Goal: Task Accomplishment & Management: Manage account settings

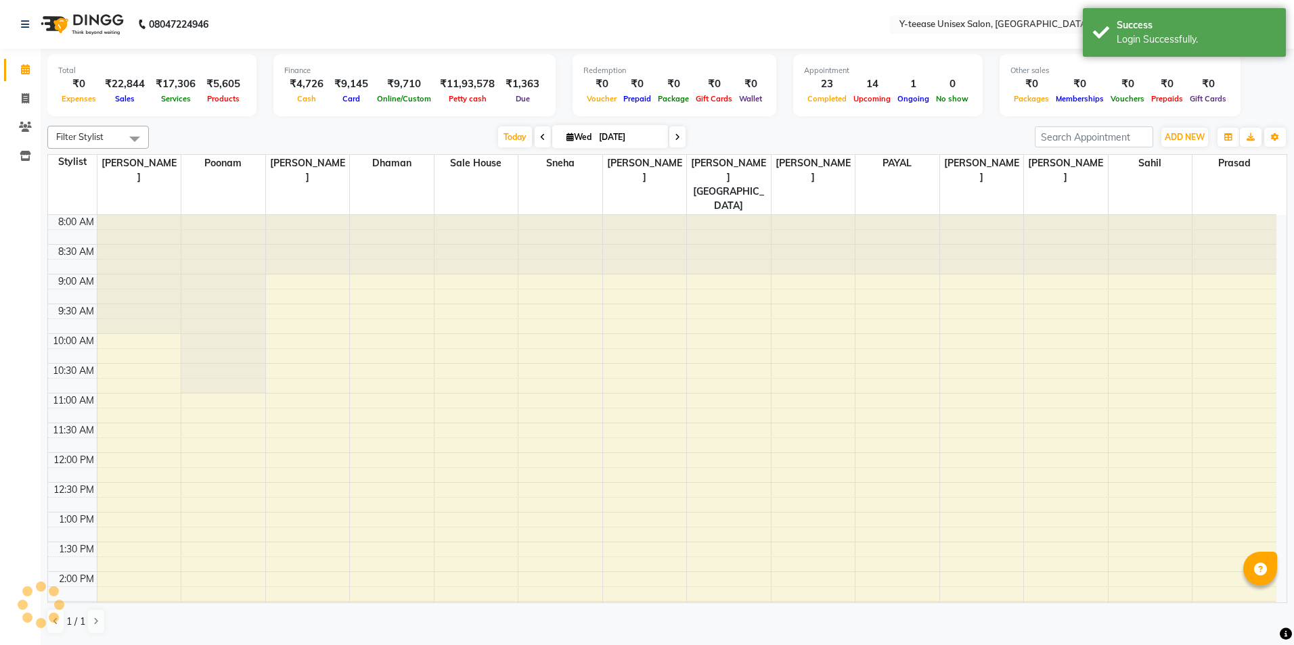
select select "en"
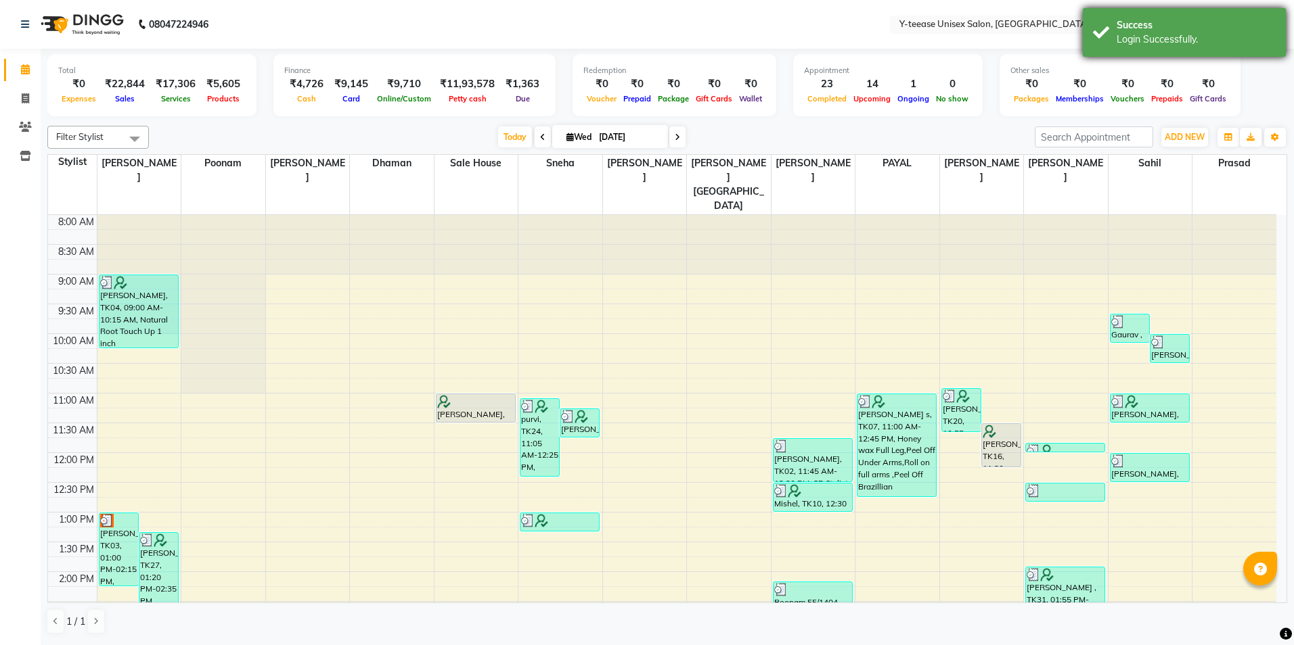
click at [1204, 43] on div "Login Successfully." at bounding box center [1195, 39] width 159 height 14
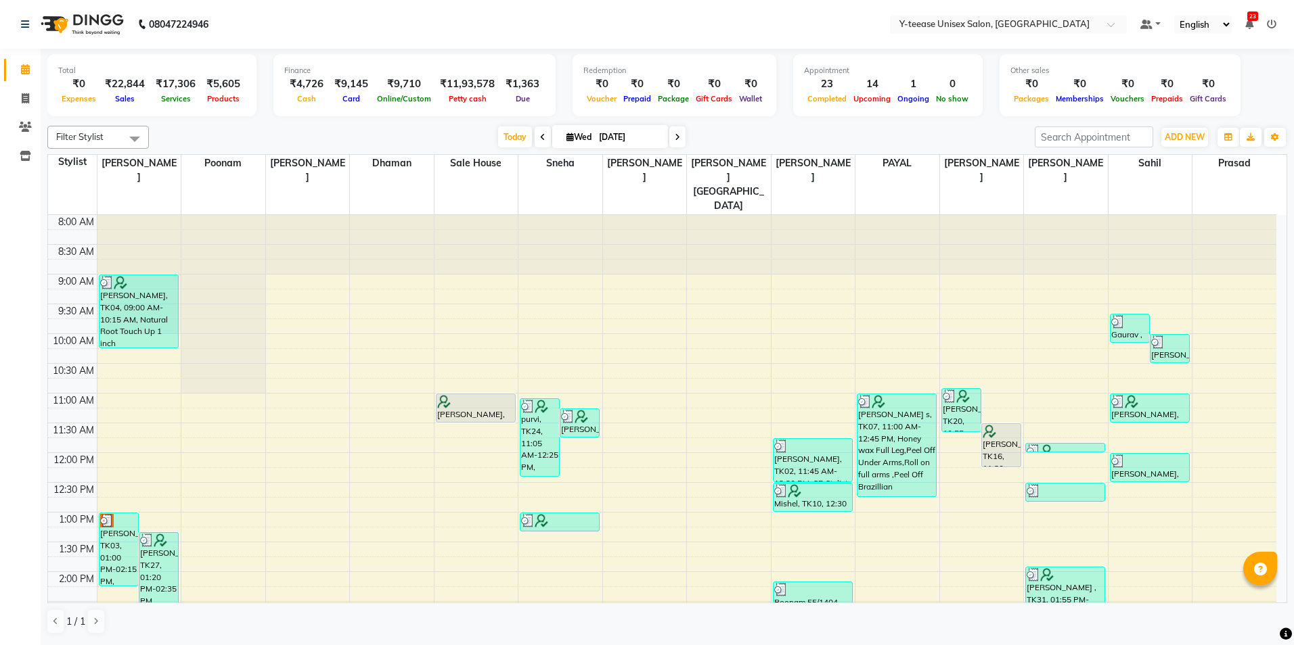
click at [1273, 24] on icon at bounding box center [1271, 24] width 9 height 9
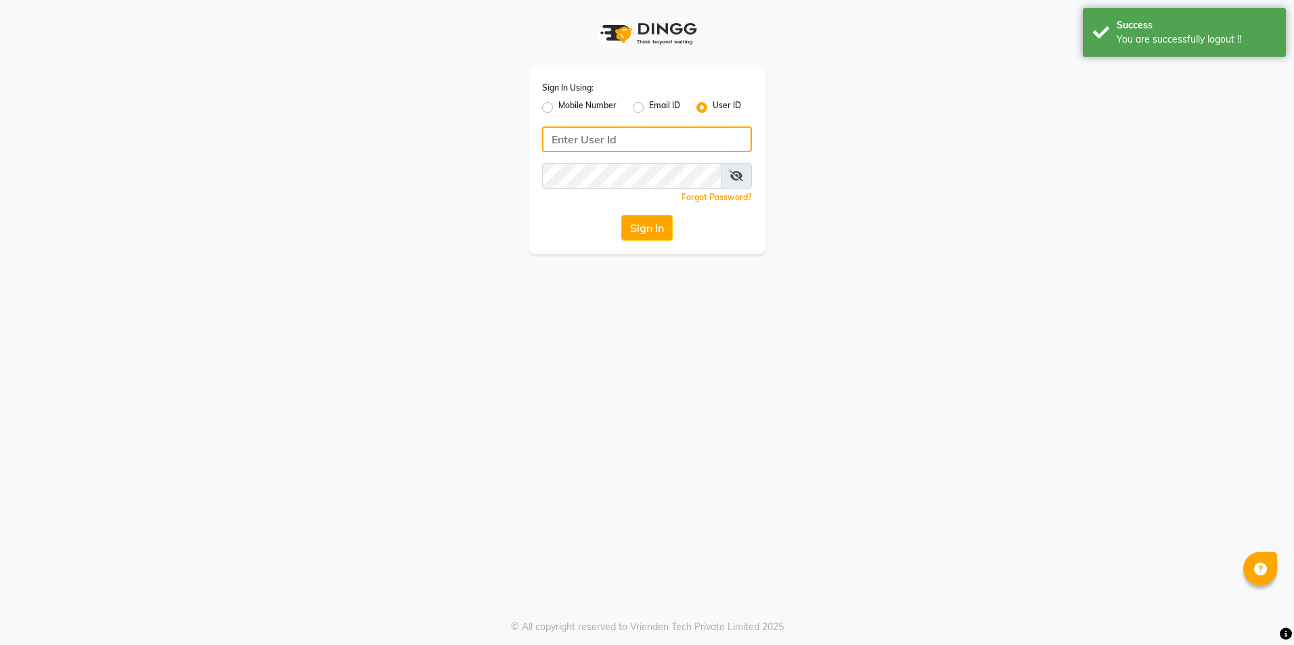
type input "8999679795"
click at [558, 108] on label "Mobile Number" at bounding box center [587, 107] width 58 height 16
click at [558, 108] on input "Mobile Number" at bounding box center [562, 103] width 9 height 9
radio input "true"
radio input "false"
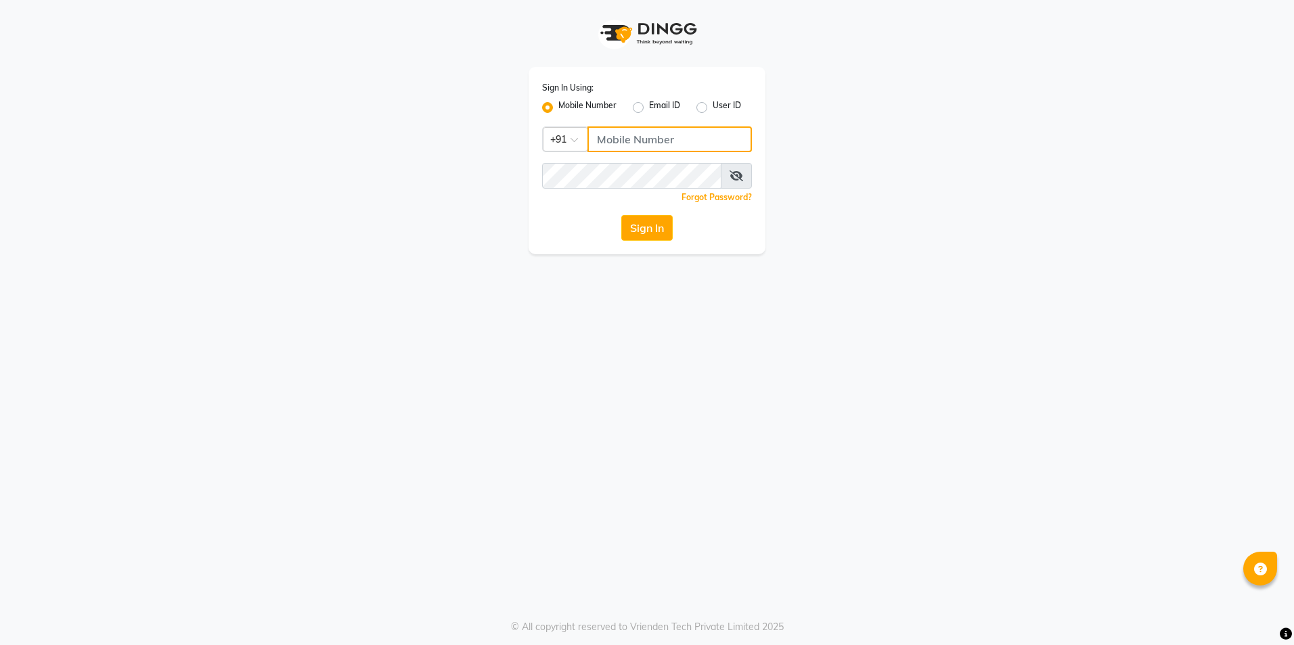
click at [685, 141] on input "Username" at bounding box center [669, 140] width 164 height 26
click at [655, 228] on button "Sign In" at bounding box center [646, 228] width 51 height 26
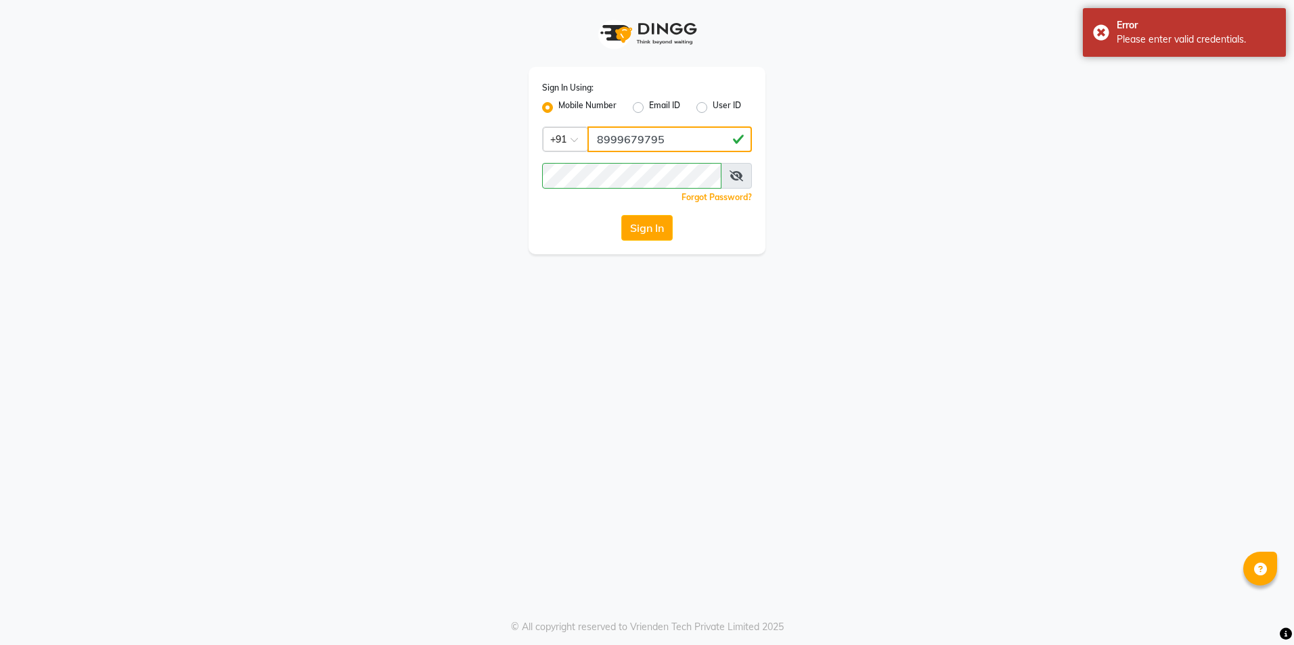
click at [681, 142] on input "8999679795" at bounding box center [669, 140] width 164 height 26
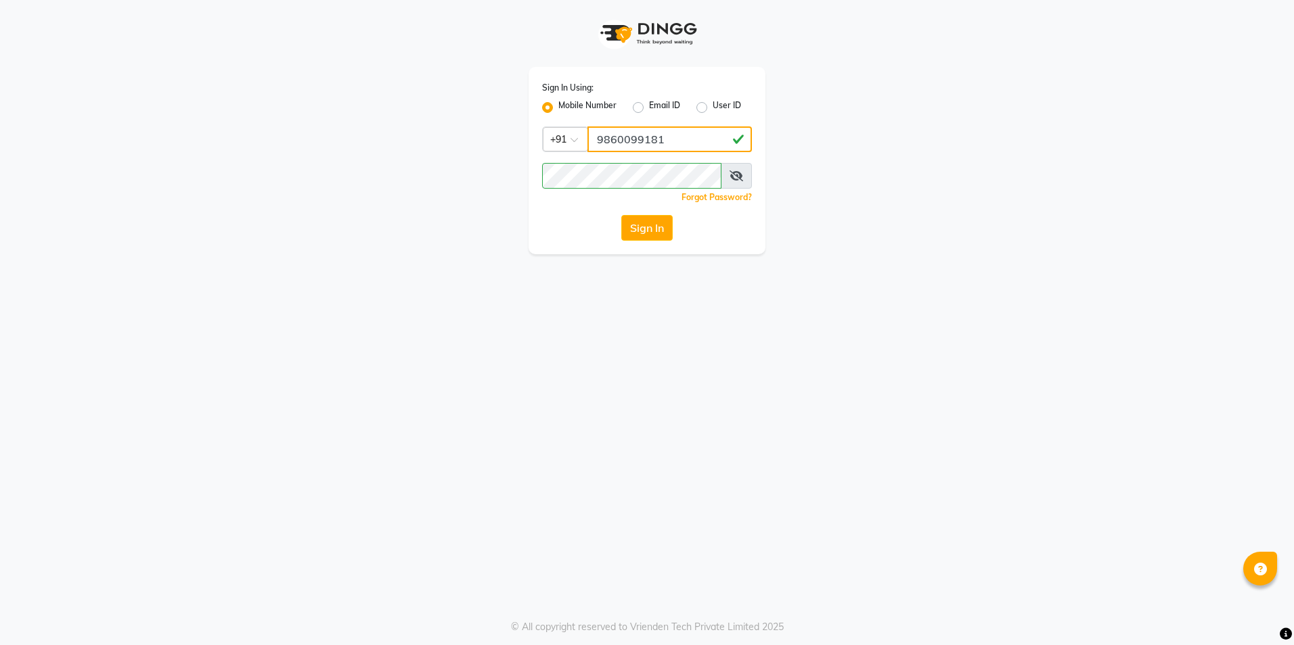
type input "9860099181"
